Goal: Information Seeking & Learning: Learn about a topic

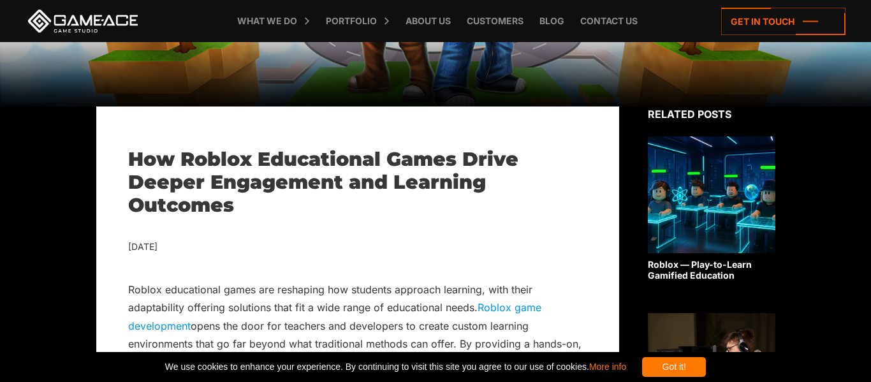
scroll to position [215, 0]
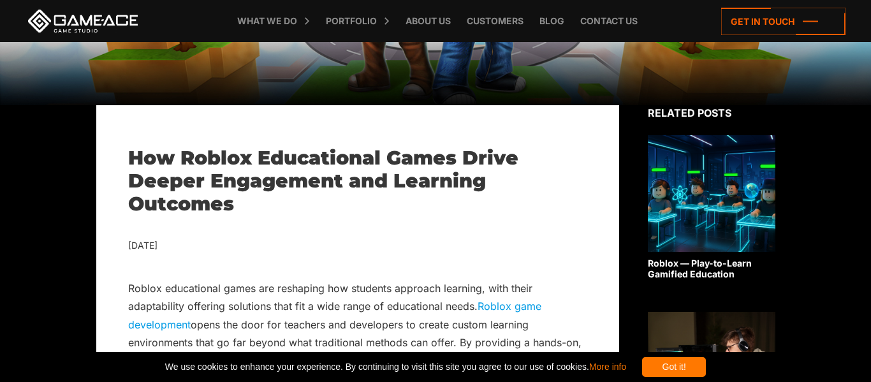
click at [706, 358] on div "Got it!" at bounding box center [674, 367] width 64 height 20
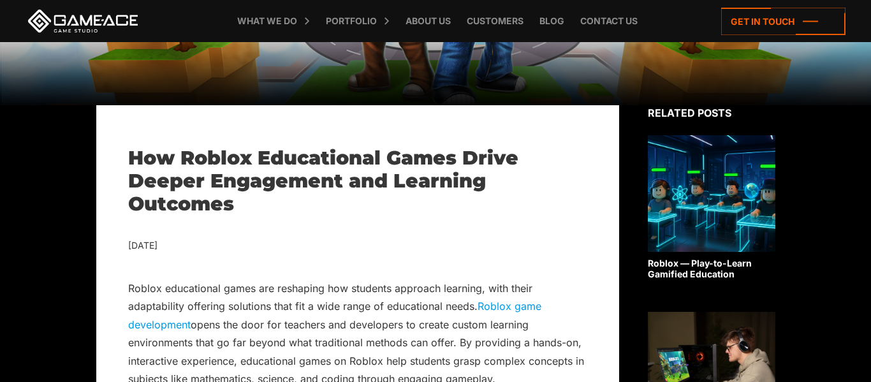
click at [704, 370] on img at bounding box center [712, 370] width 128 height 117
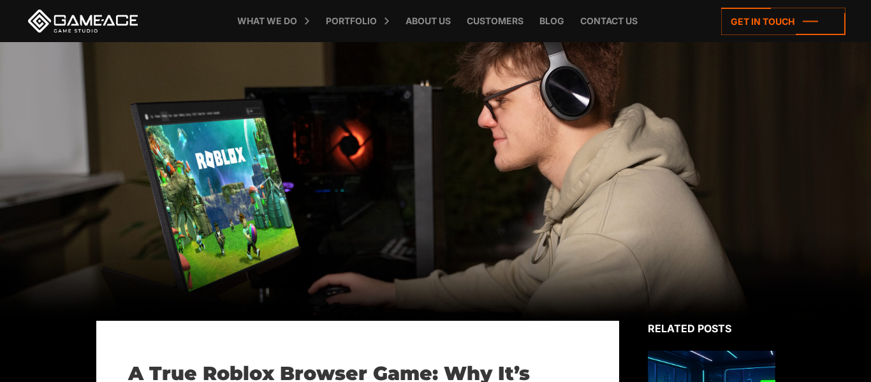
click at [708, 189] on div at bounding box center [435, 181] width 871 height 279
click at [717, 172] on div at bounding box center [435, 181] width 871 height 279
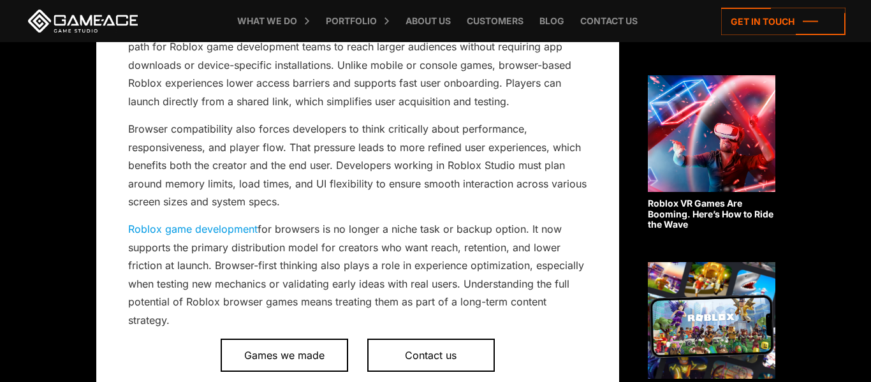
scroll to position [456, 0]
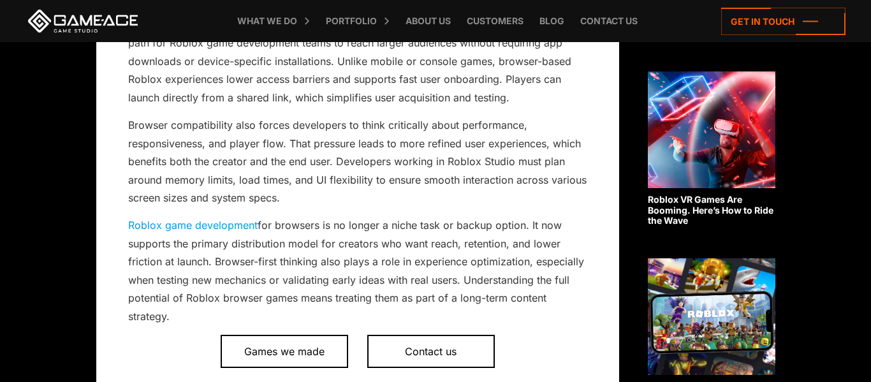
click at [752, 119] on img at bounding box center [712, 129] width 128 height 117
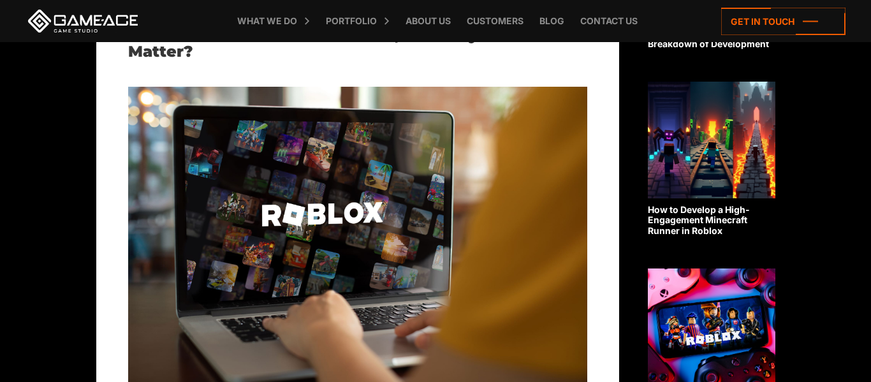
scroll to position [845, 0]
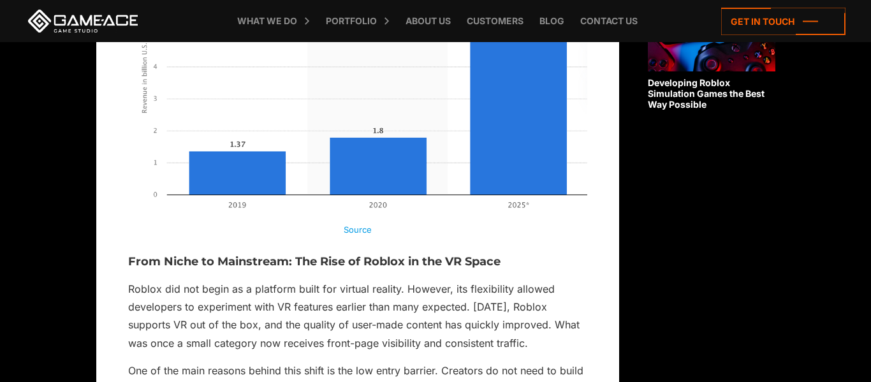
scroll to position [1131, 0]
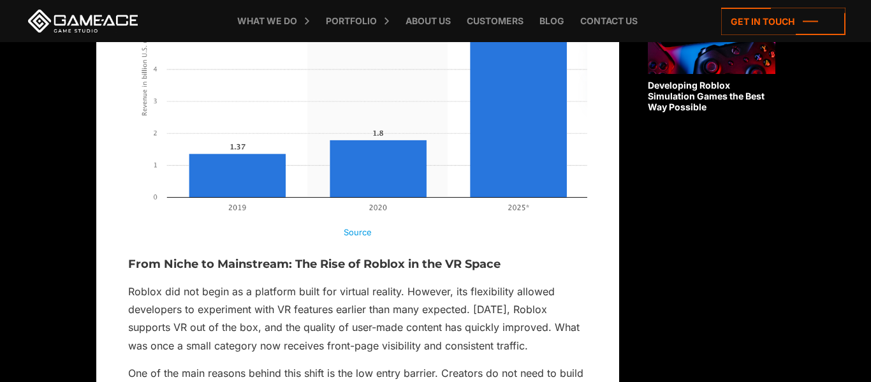
click at [540, 145] on img at bounding box center [357, 72] width 459 height 305
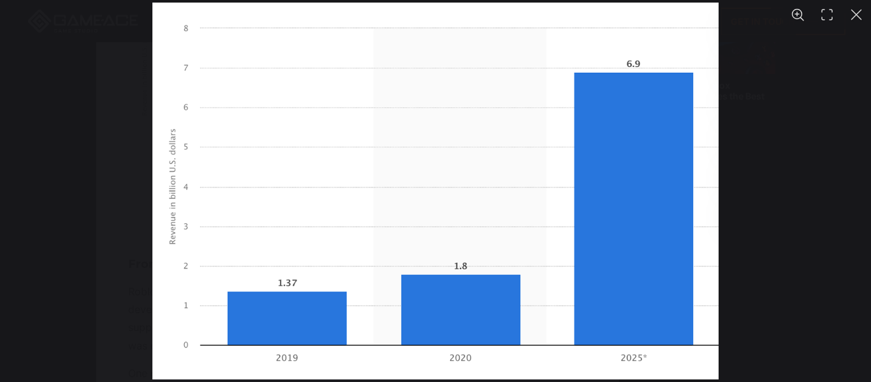
click at [674, 120] on img "You can close this modal content with the ESC key" at bounding box center [435, 191] width 567 height 377
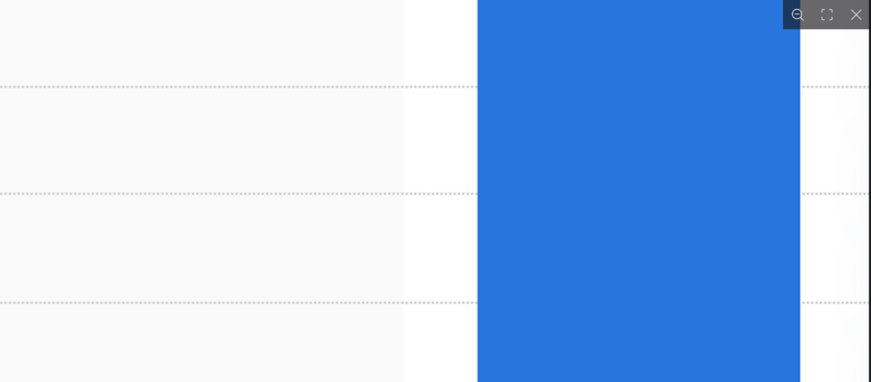
click at [677, 90] on img "You can close this modal content with the ESC key" at bounding box center [101, 312] width 1535 height 1020
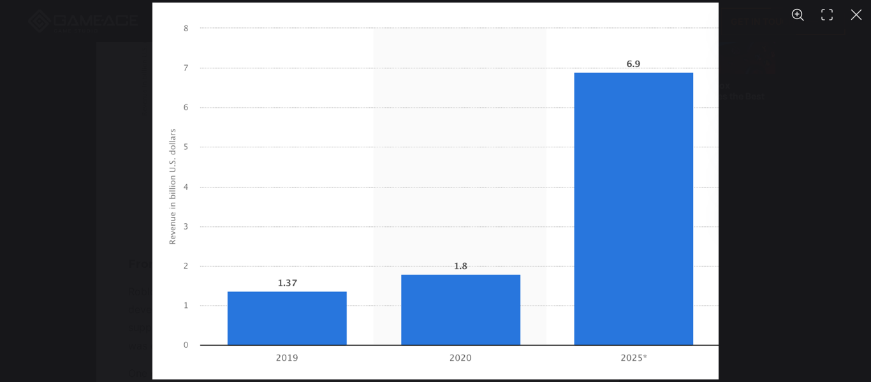
click at [689, 114] on img "You can close this modal content with the ESC key" at bounding box center [435, 191] width 567 height 377
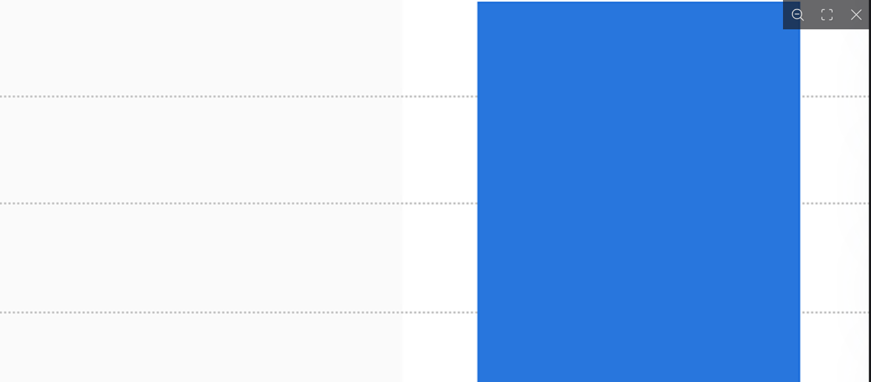
click at [709, 110] on img "You can close this modal content with the ESC key" at bounding box center [100, 322] width 1535 height 1021
